Goal: Check status: Check status

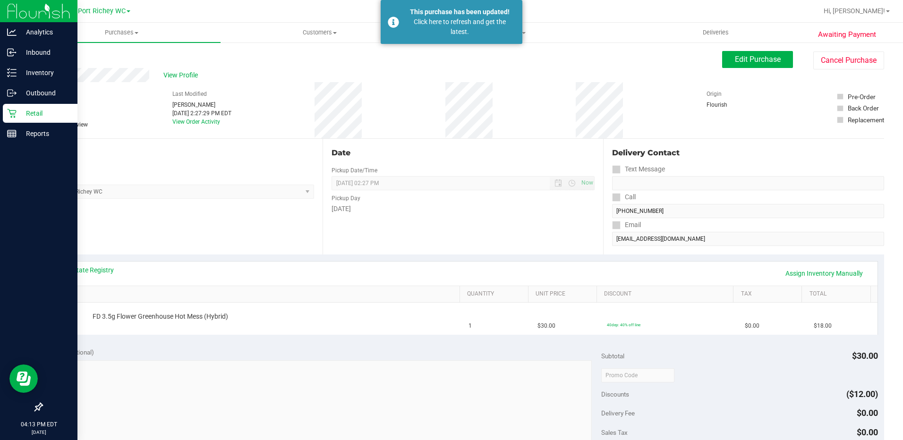
click at [11, 116] on icon at bounding box center [11, 113] width 9 height 9
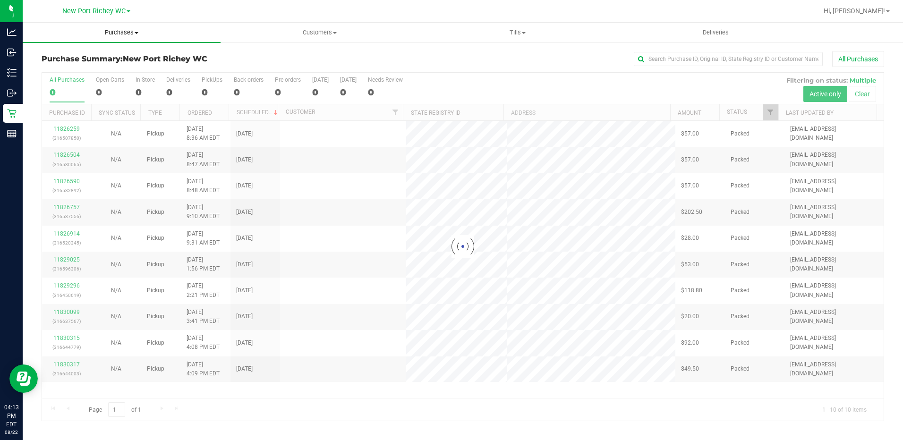
click at [128, 32] on span "Purchases" at bounding box center [122, 32] width 198 height 8
click at [112, 63] on li "Fulfillment" at bounding box center [122, 68] width 198 height 11
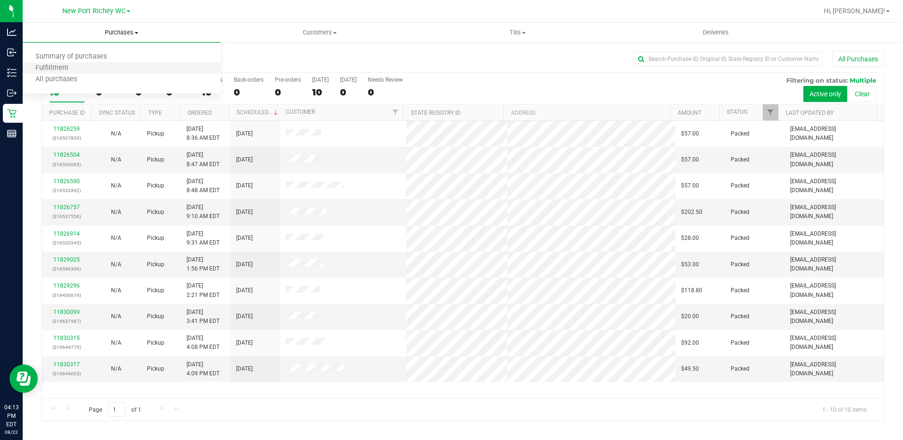
click at [110, 68] on li "Fulfillment" at bounding box center [122, 68] width 198 height 11
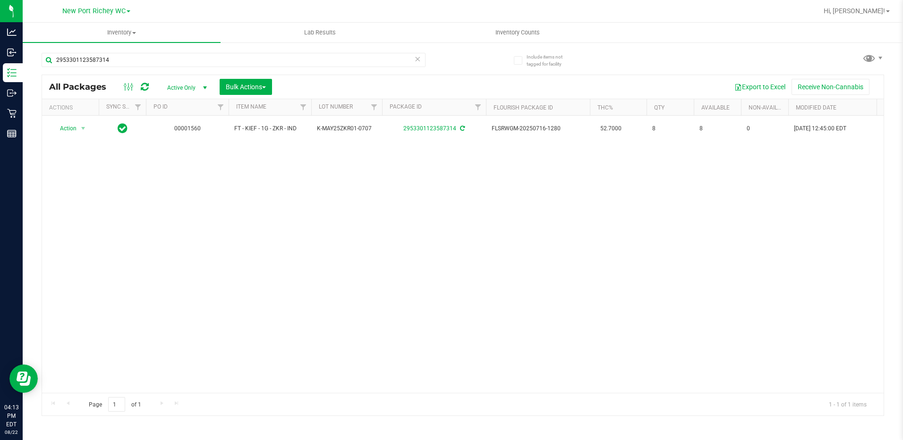
click at [419, 59] on icon at bounding box center [417, 58] width 7 height 11
